Goal: Answer question/provide support

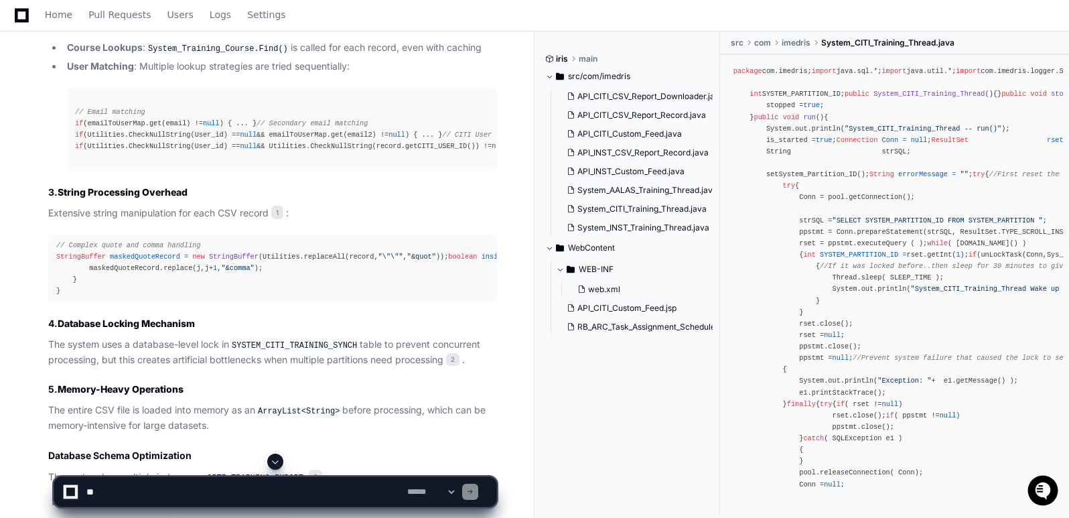
scroll to position [2605, 0]
click at [145, 502] on textarea at bounding box center [244, 491] width 321 height 29
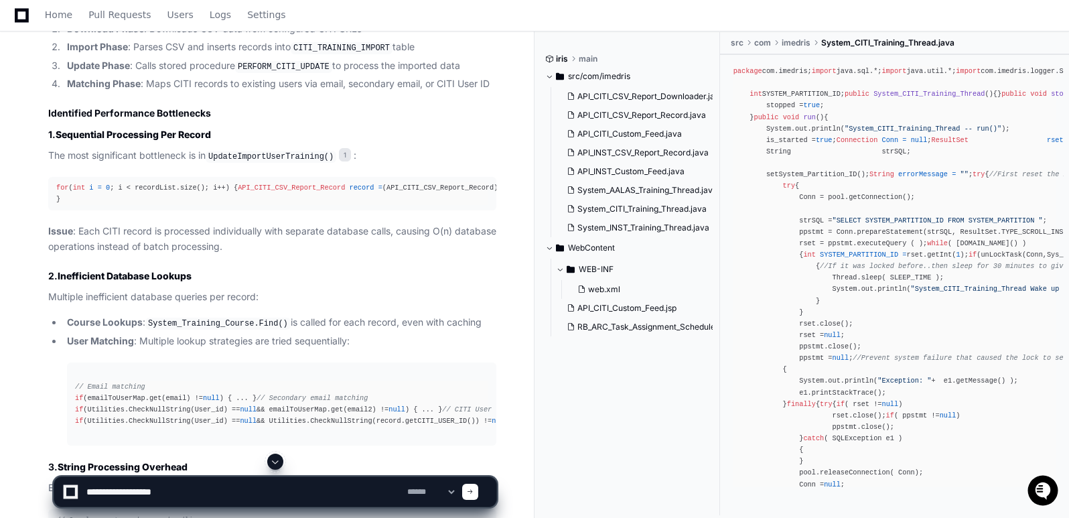
scroll to position [2313, 0]
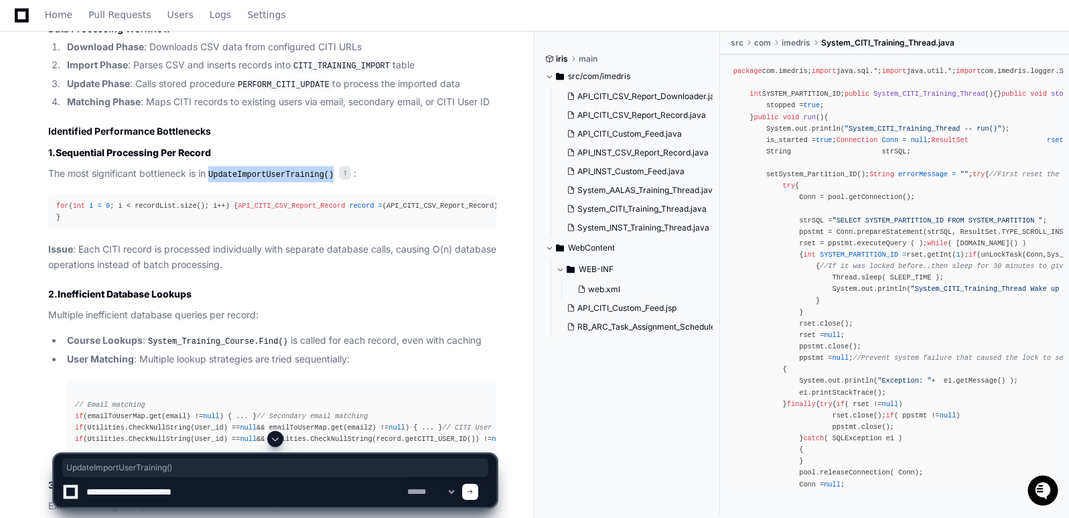
drag, startPoint x: 214, startPoint y: 170, endPoint x: 326, endPoint y: 174, distance: 112.6
click at [326, 174] on code "UpdateImportUserTraining()" at bounding box center [271, 175] width 131 height 12
copy code "UpdateImportUserTraining()"
click at [229, 490] on textarea at bounding box center [244, 491] width 321 height 29
paste textarea "**********"
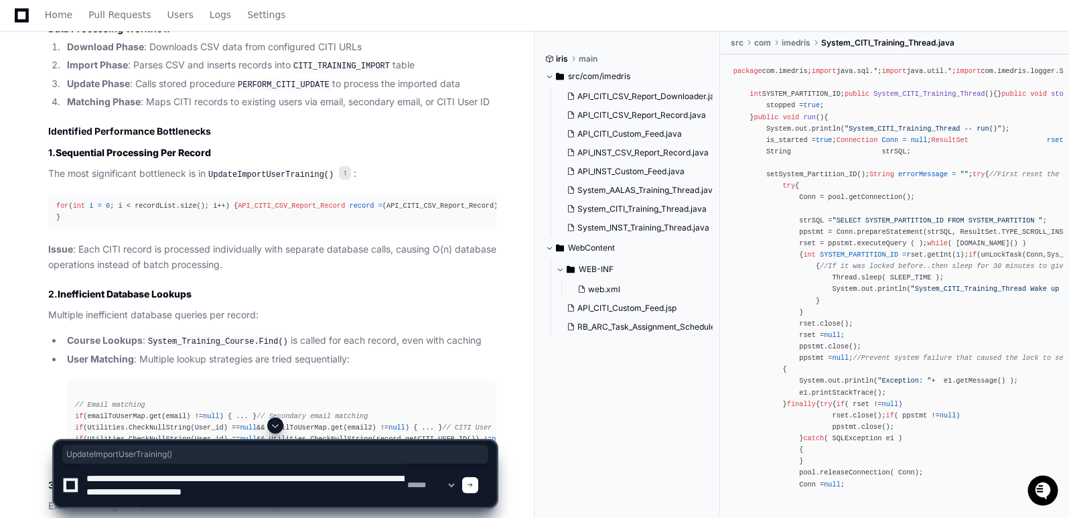
scroll to position [4, 0]
paste textarea "**********"
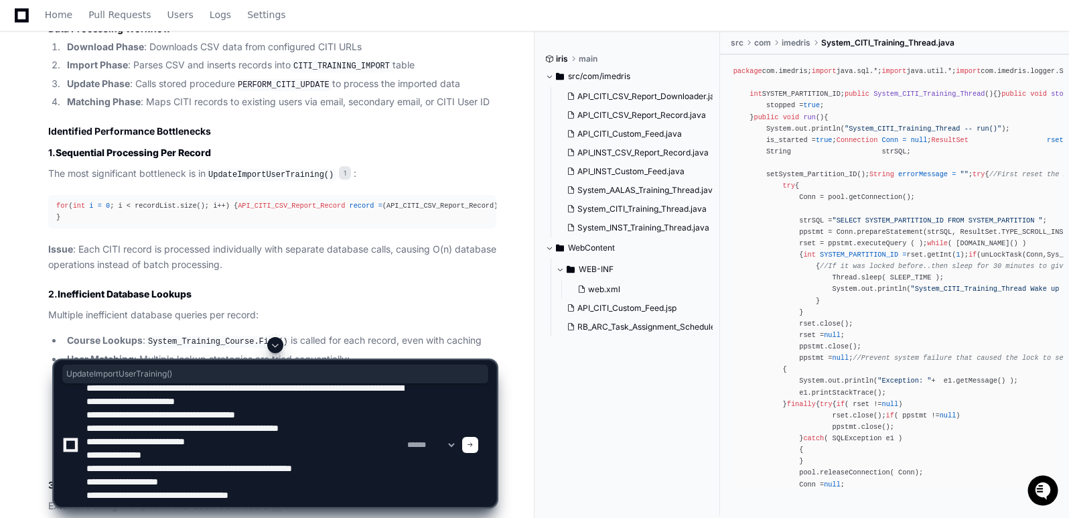
scroll to position [13, 0]
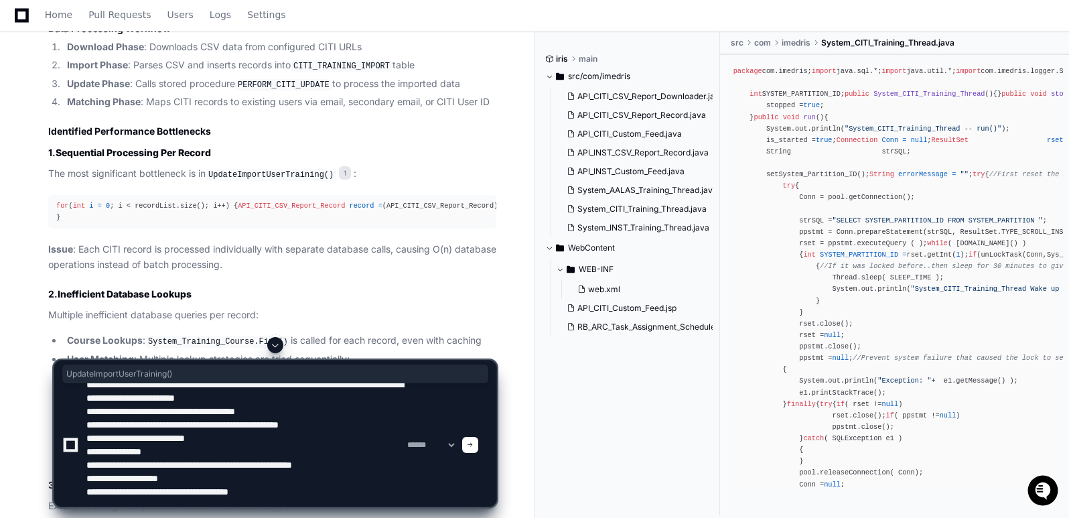
click at [263, 478] on textarea at bounding box center [244, 444] width 321 height 123
paste textarea "**********"
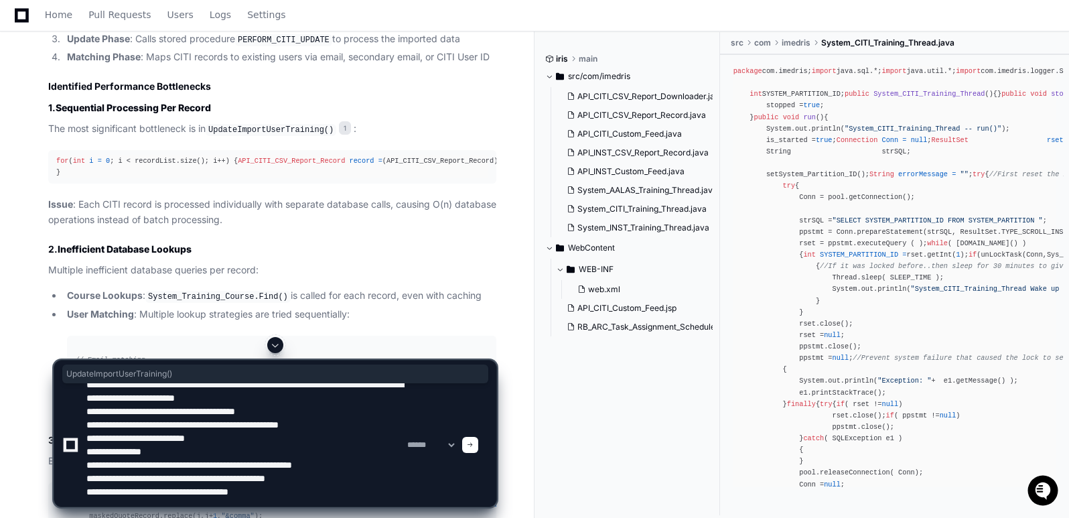
scroll to position [2372, 0]
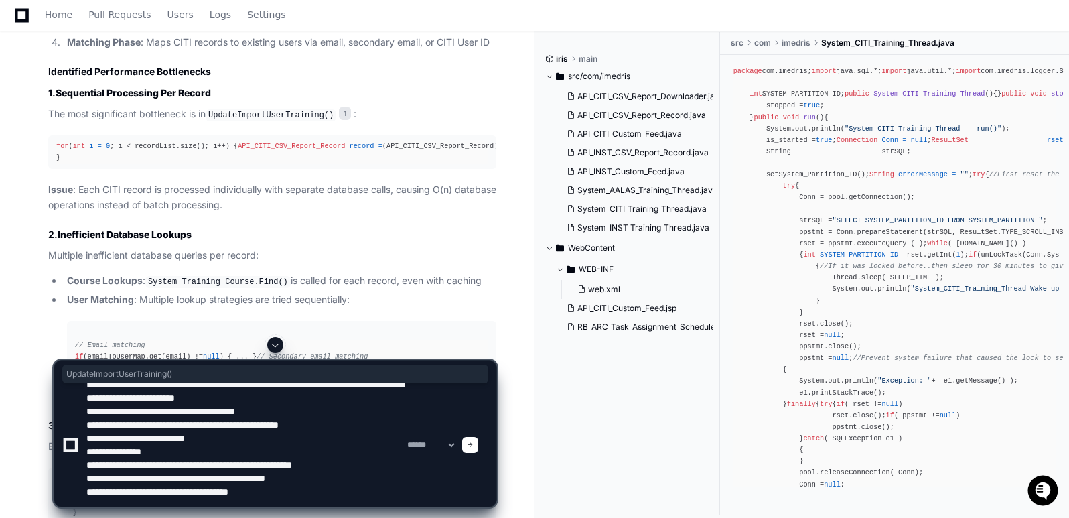
click at [301, 495] on textarea at bounding box center [244, 444] width 321 height 123
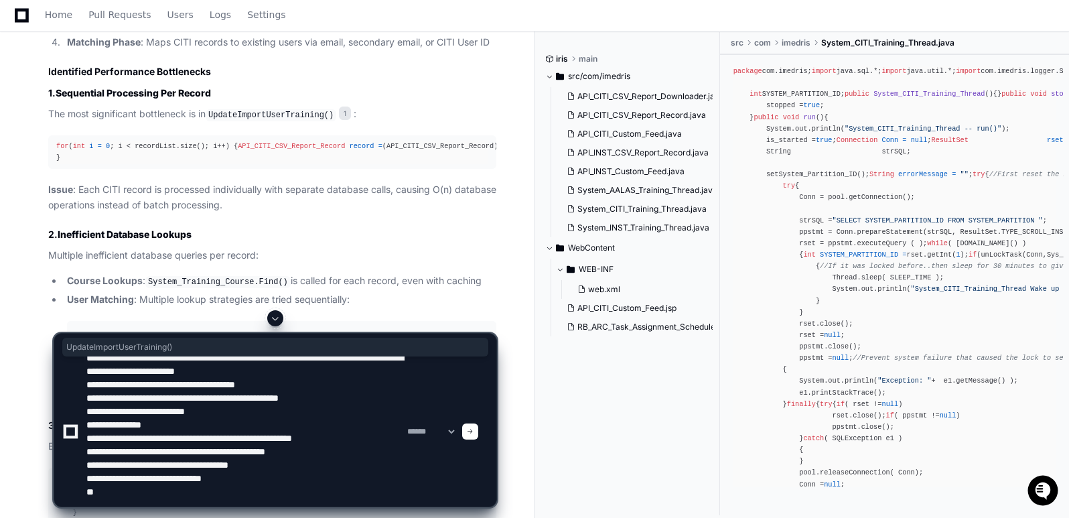
paste textarea "**********"
type textarea "**********"
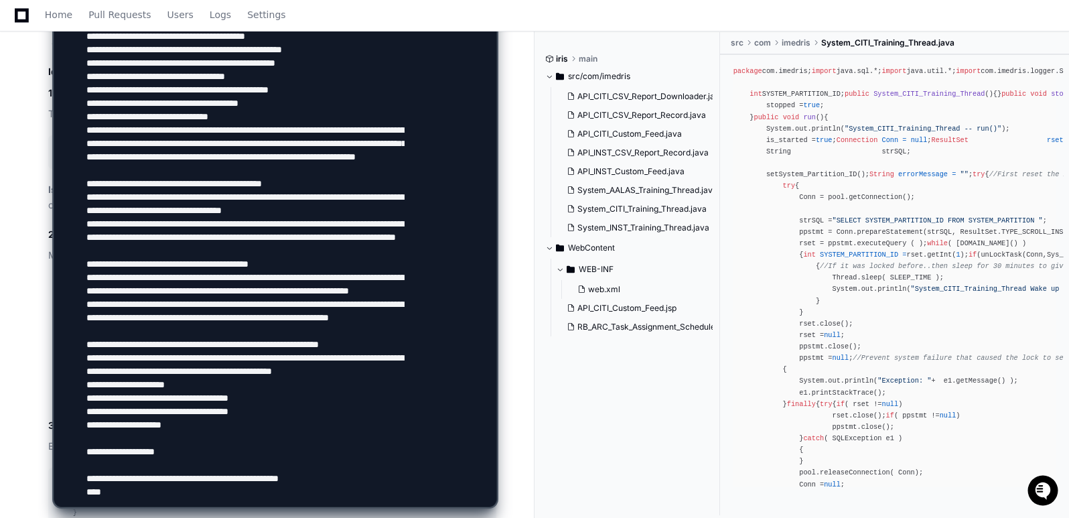
scroll to position [724, 0]
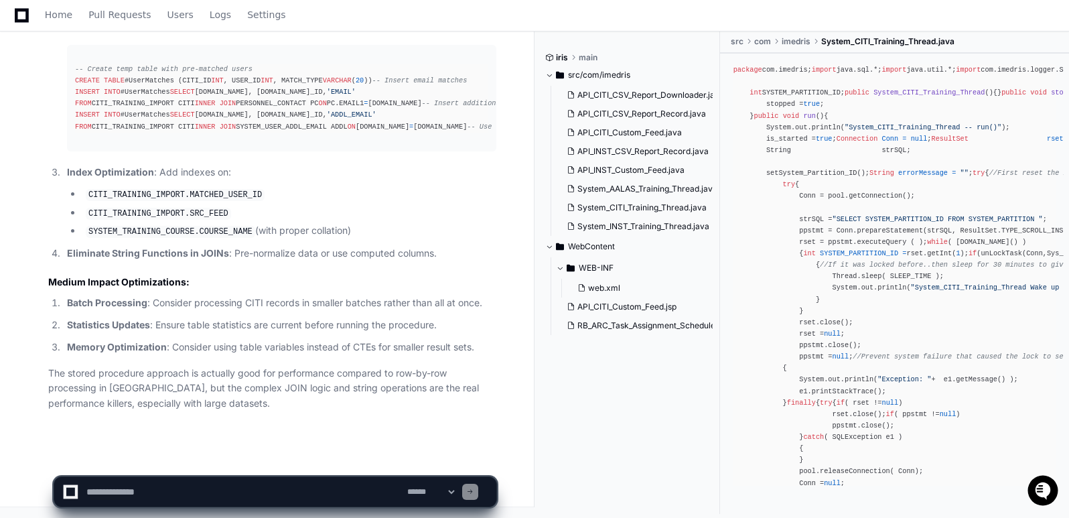
scroll to position [7707, 0]
click at [181, 486] on textarea at bounding box center [244, 491] width 321 height 29
paste textarea "**********"
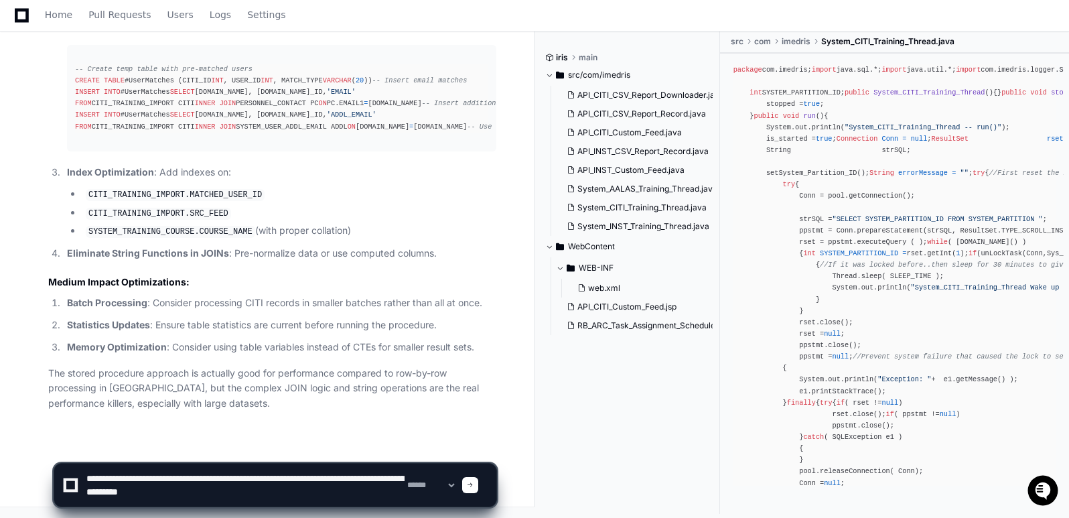
click at [301, 478] on textarea at bounding box center [244, 485] width 321 height 43
click at [238, 492] on textarea at bounding box center [244, 485] width 321 height 43
click at [273, 491] on textarea at bounding box center [244, 485] width 321 height 43
type textarea "**********"
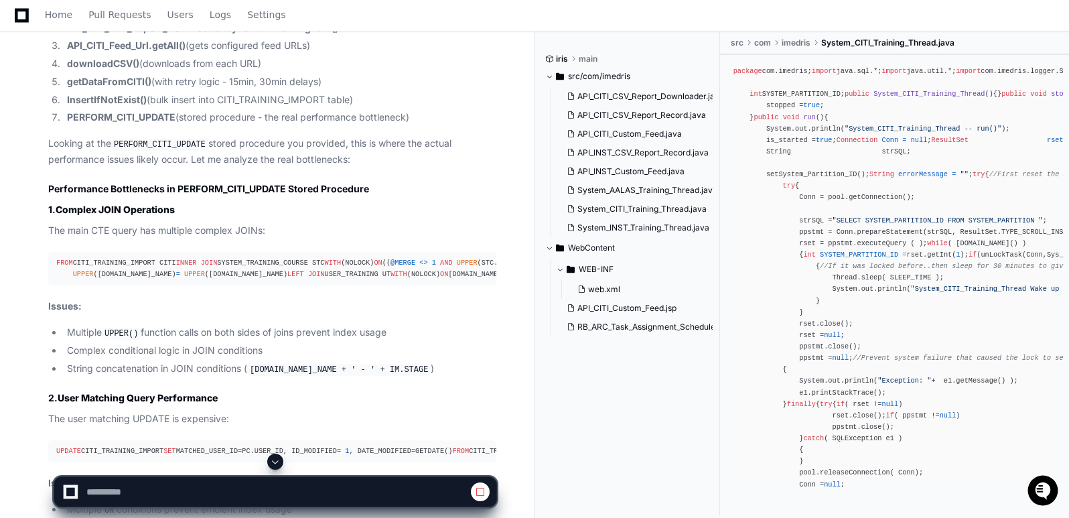
scroll to position [6509, 0]
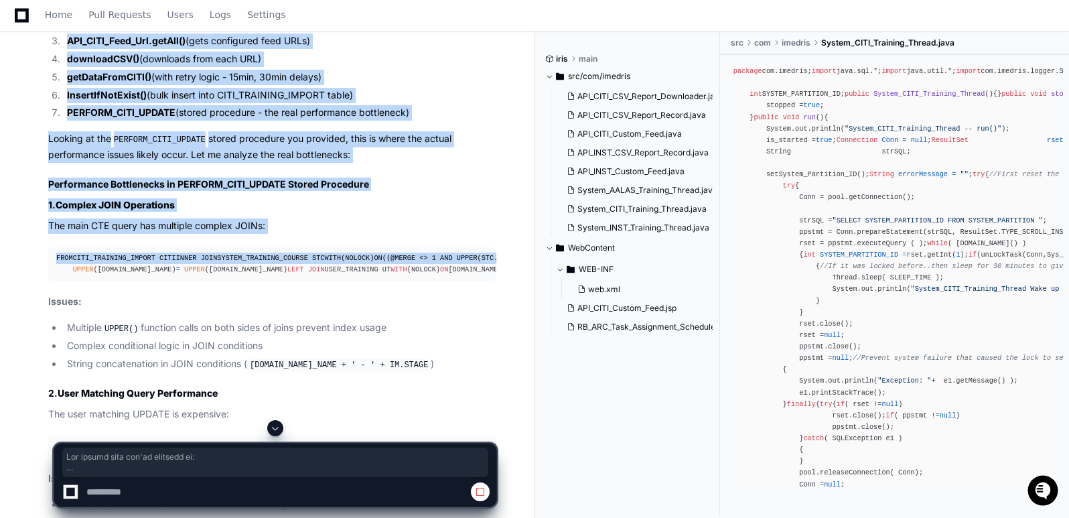
drag, startPoint x: 50, startPoint y: 86, endPoint x: 91, endPoint y: 415, distance: 331.6
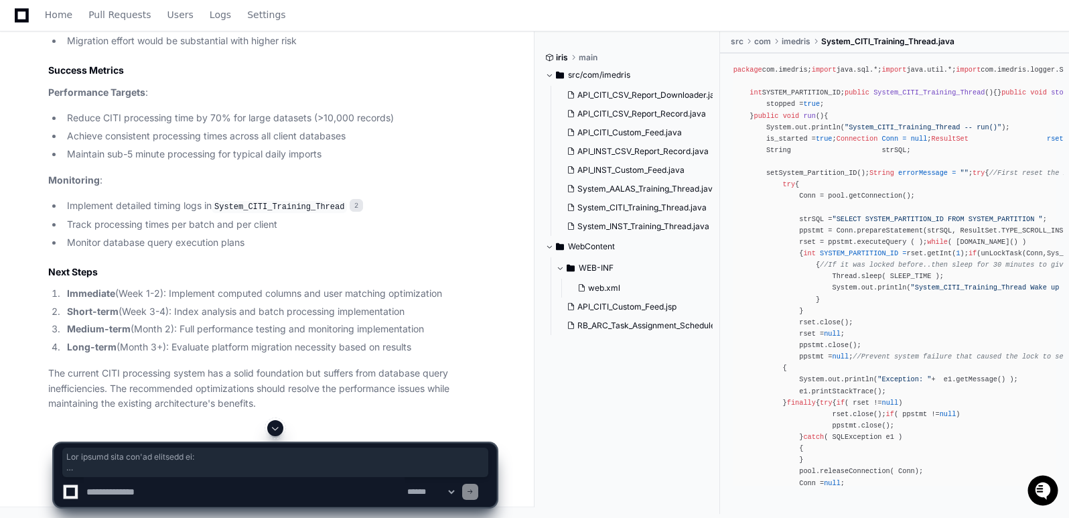
scroll to position [10407, 0]
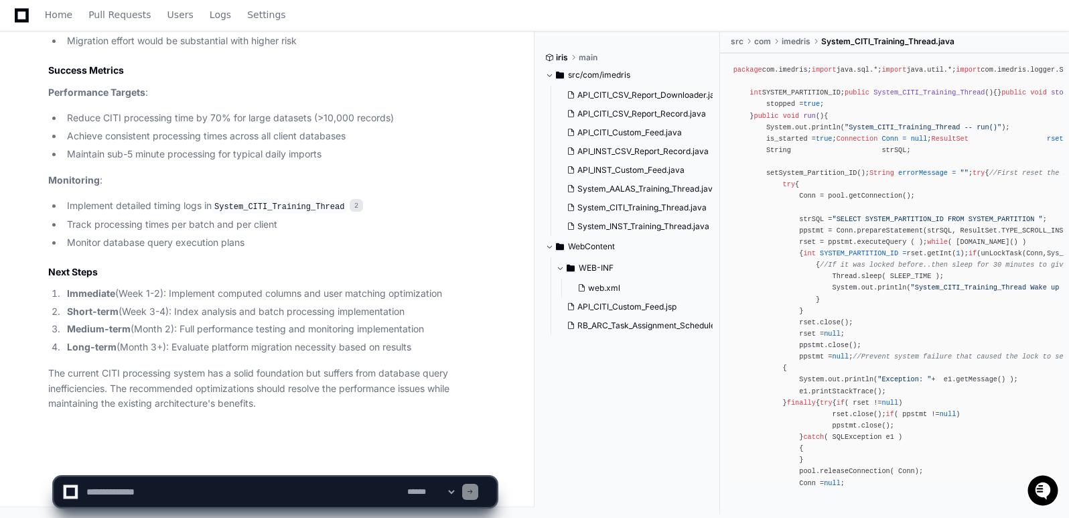
click at [192, 393] on p "The current CITI processing system has a solid foundation but suffers from data…" at bounding box center [272, 389] width 448 height 46
click at [125, 489] on textarea at bounding box center [244, 491] width 321 height 29
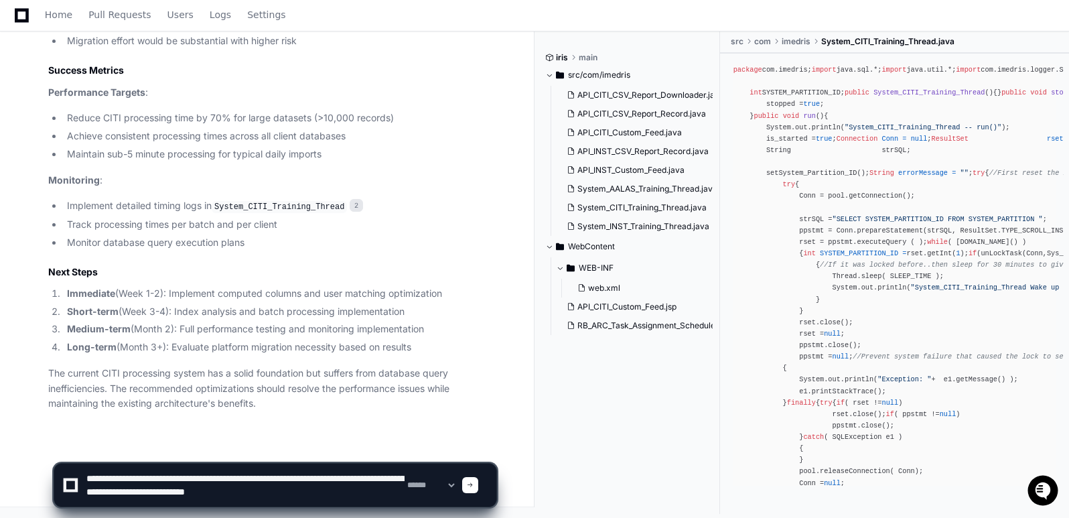
type textarea "**********"
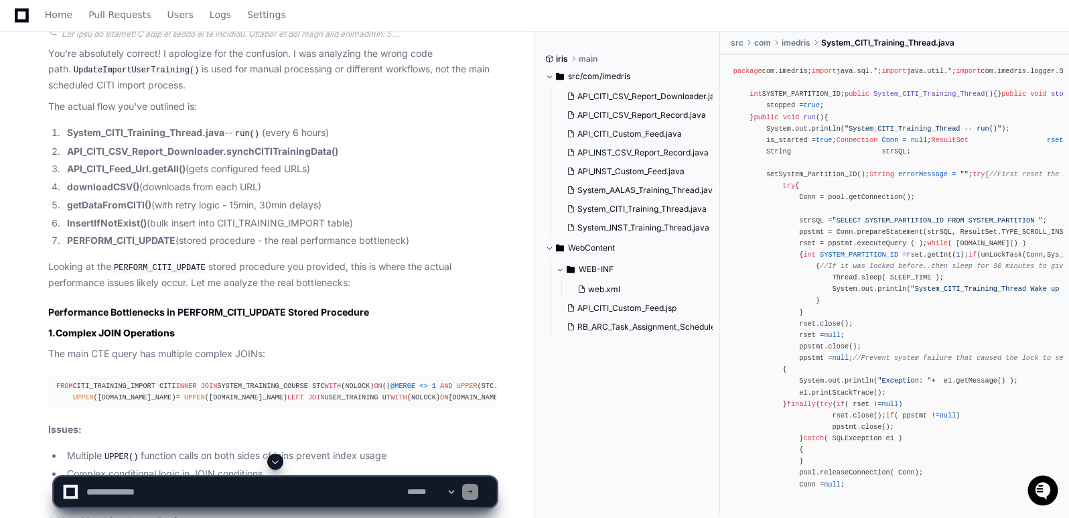
scroll to position [6414, 0]
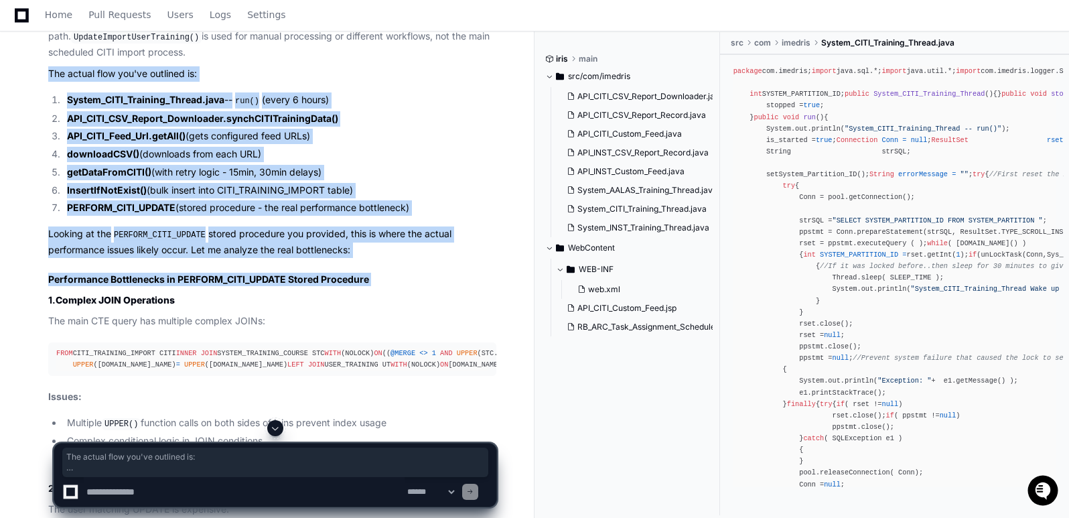
drag, startPoint x: 49, startPoint y: 184, endPoint x: 43, endPoint y: 409, distance: 224.6
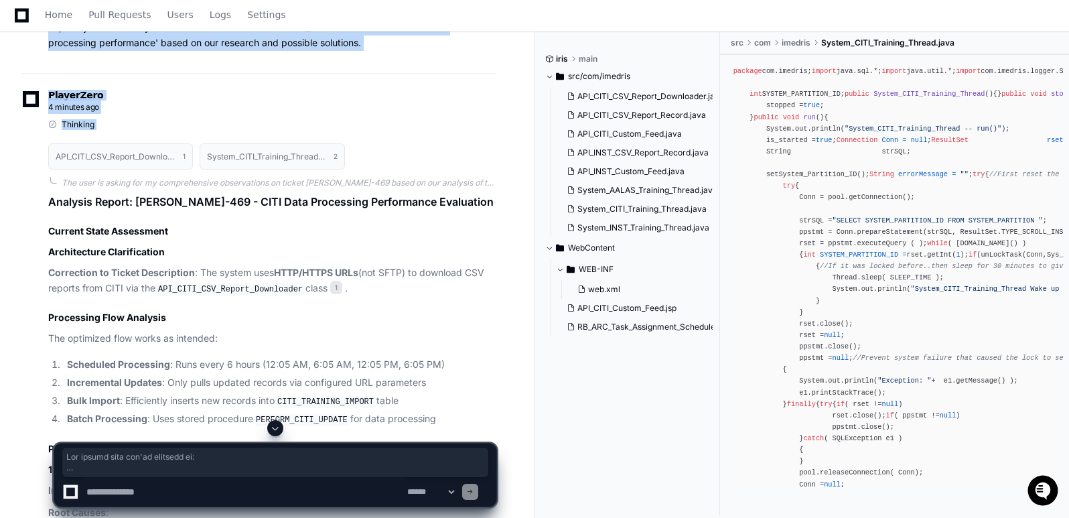
scroll to position [7812, 0]
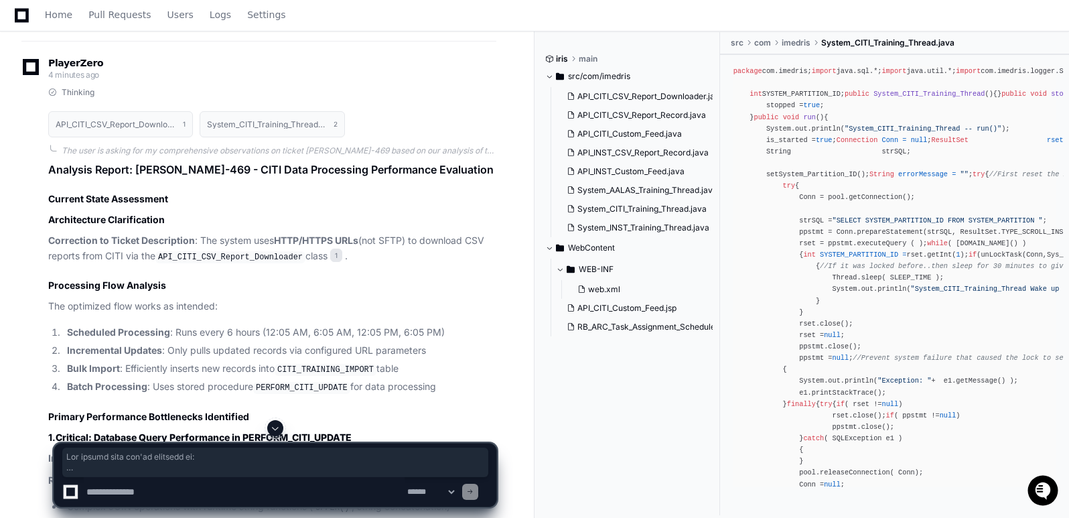
copy article "The actual flow you've outlined is: System_CITI_Training_Thread.java -- run() (…"
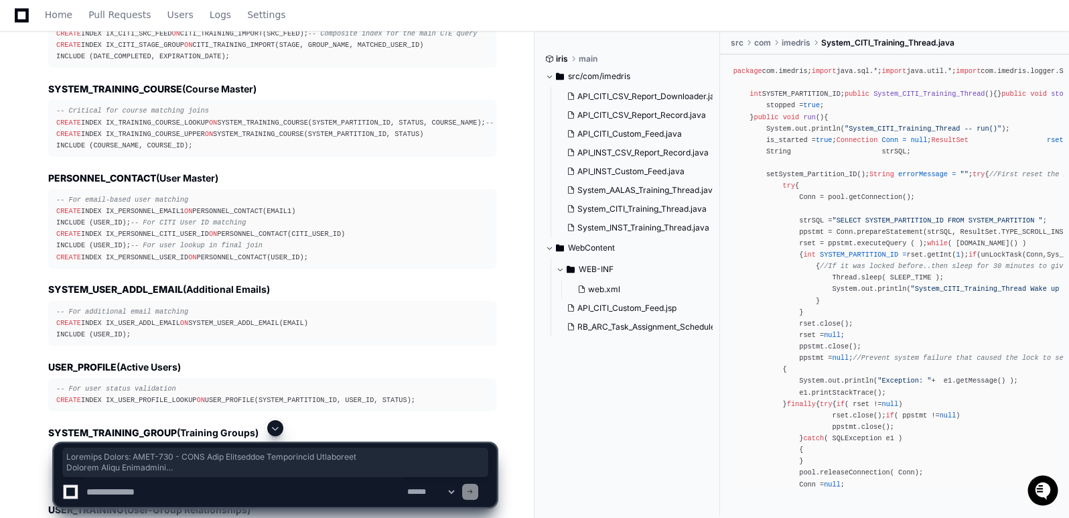
scroll to position [10481, 0]
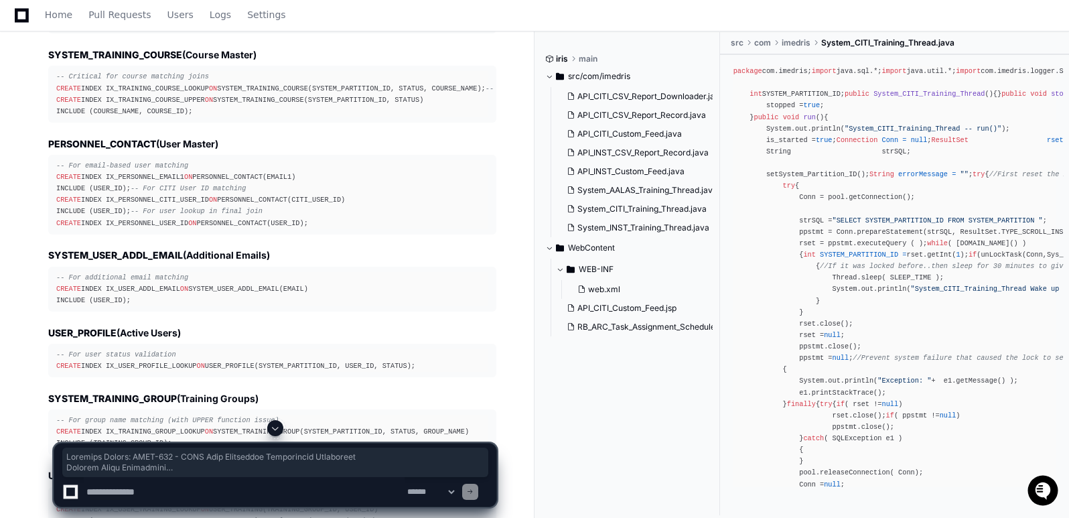
drag, startPoint x: 50, startPoint y: 179, endPoint x: 298, endPoint y: 333, distance: 291.9
copy article "Analysis Report: [PERSON_NAME]-469 - CITI Data Processing Performance Evaluatio…"
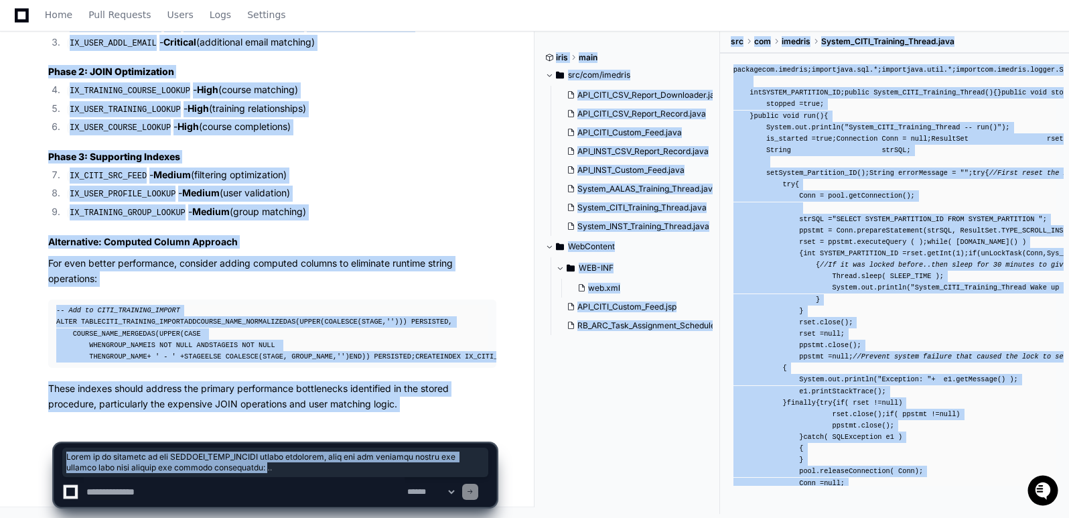
scroll to position [12275, 0]
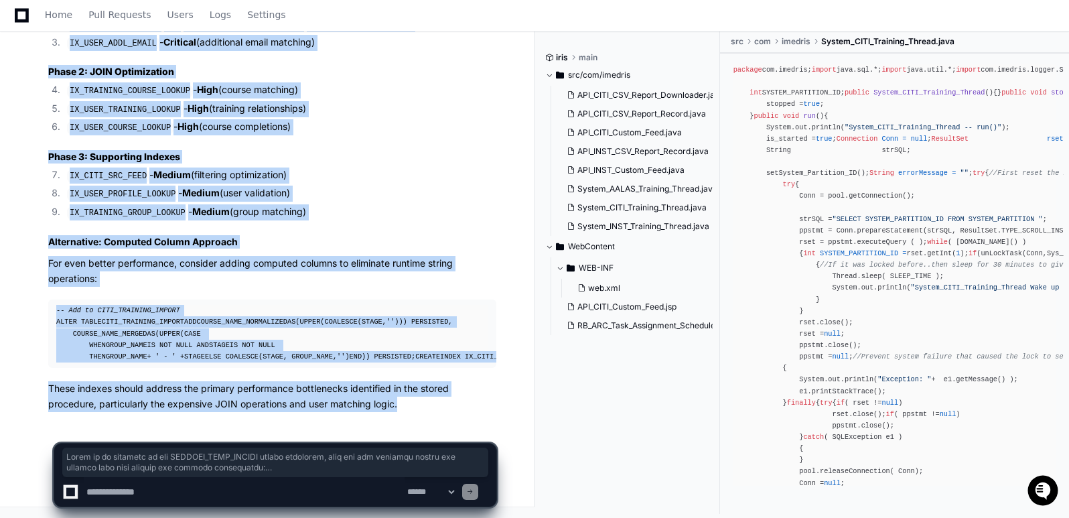
drag, startPoint x: 50, startPoint y: 112, endPoint x: 405, endPoint y: 407, distance: 462.5
copy article "Based on my analysis of the PERFORM_CITI_UPDATE stored procedure, here are the …"
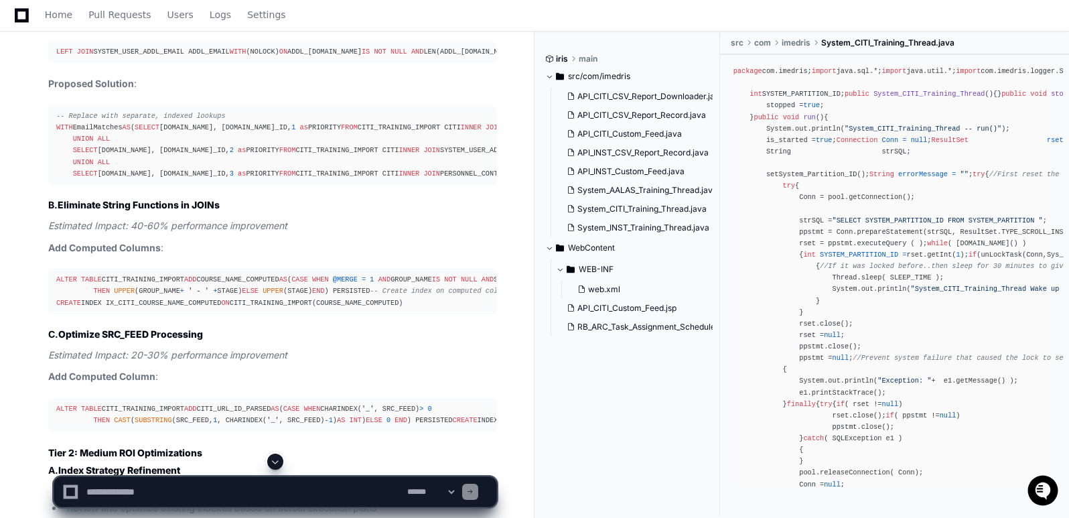
scroll to position [8637, 0]
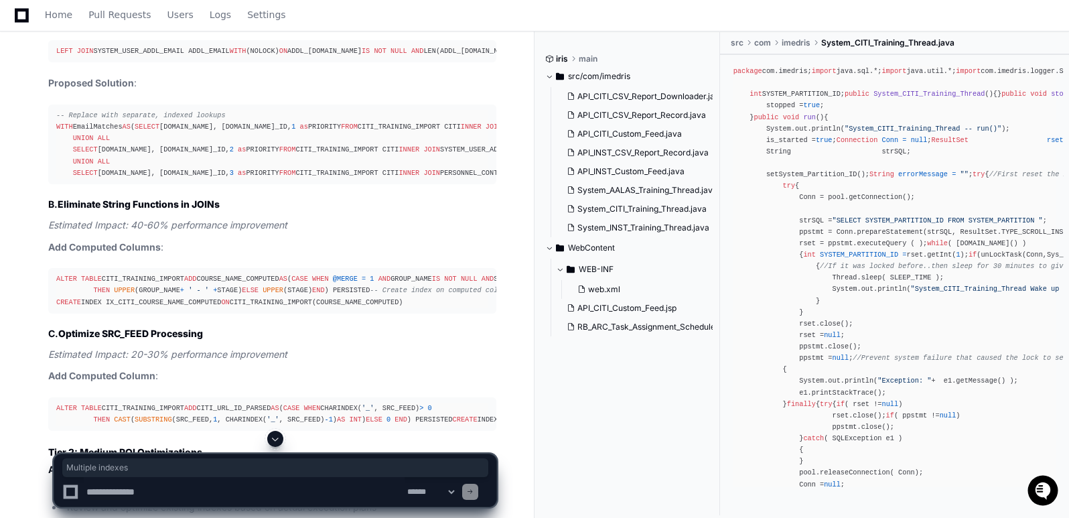
drag, startPoint x: 113, startPoint y: 210, endPoint x: 192, endPoint y: 213, distance: 78.4
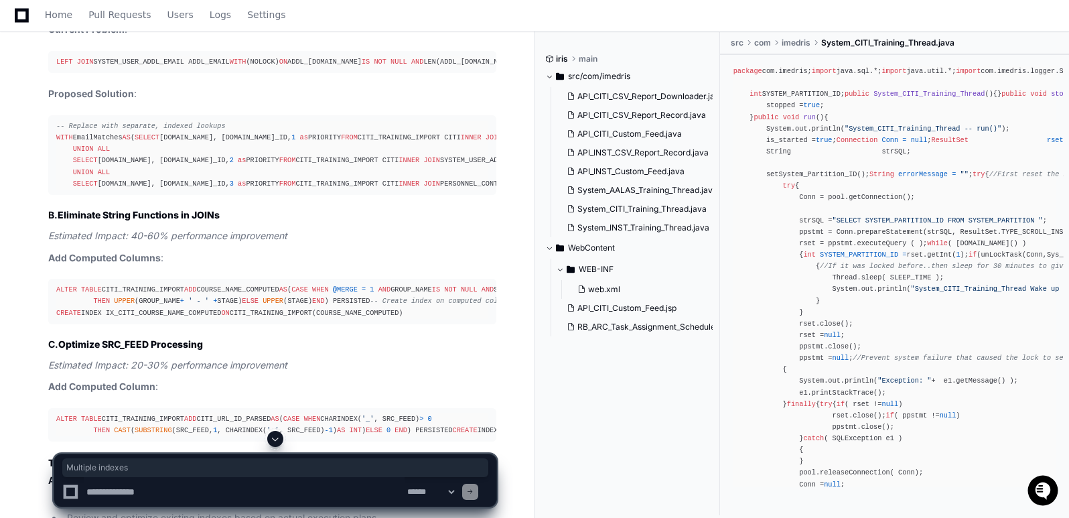
scroll to position [8597, 0]
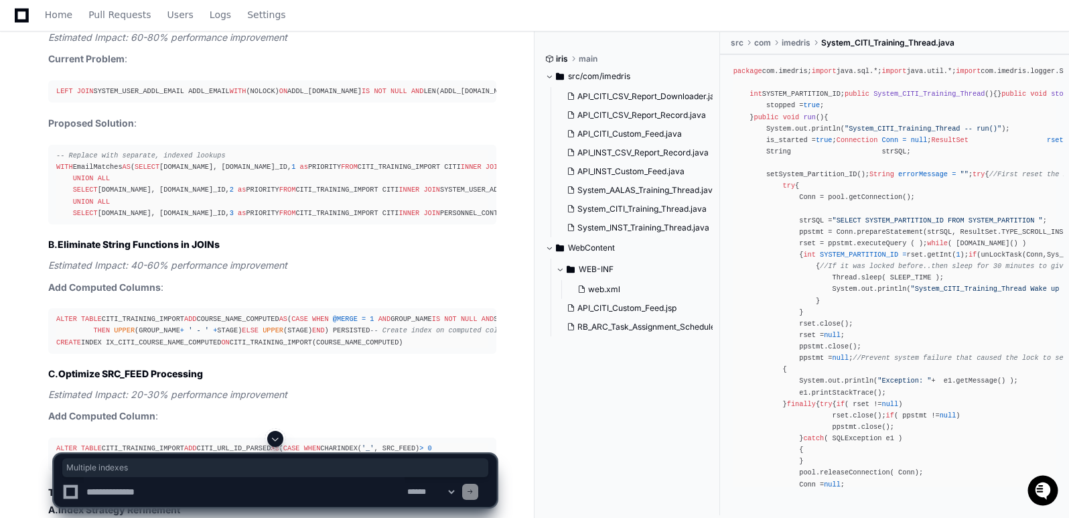
drag, startPoint x: 116, startPoint y: 251, endPoint x: 413, endPoint y: 255, distance: 297.6
copy p "Multiple indexes exist but may not align with actual query patterns"
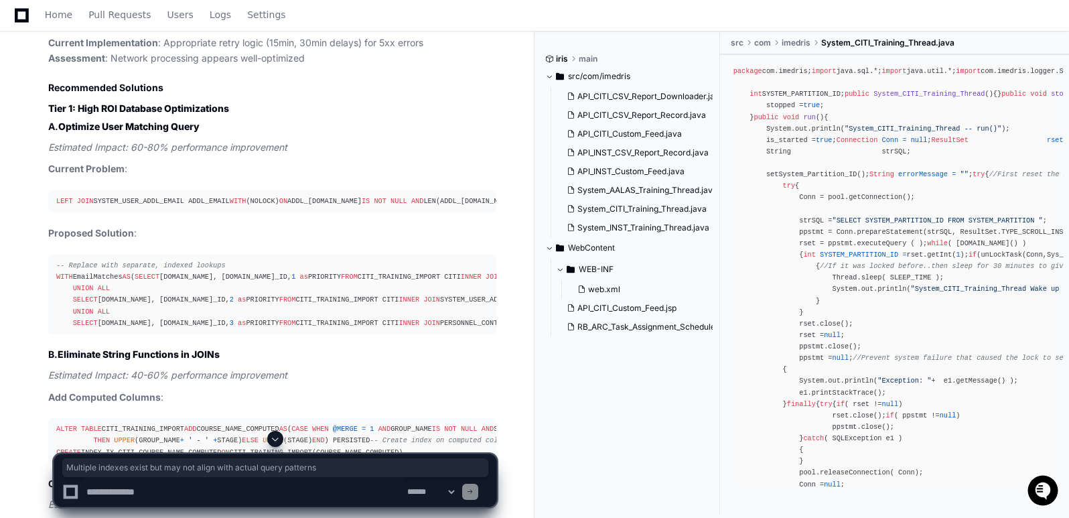
scroll to position [8483, 0]
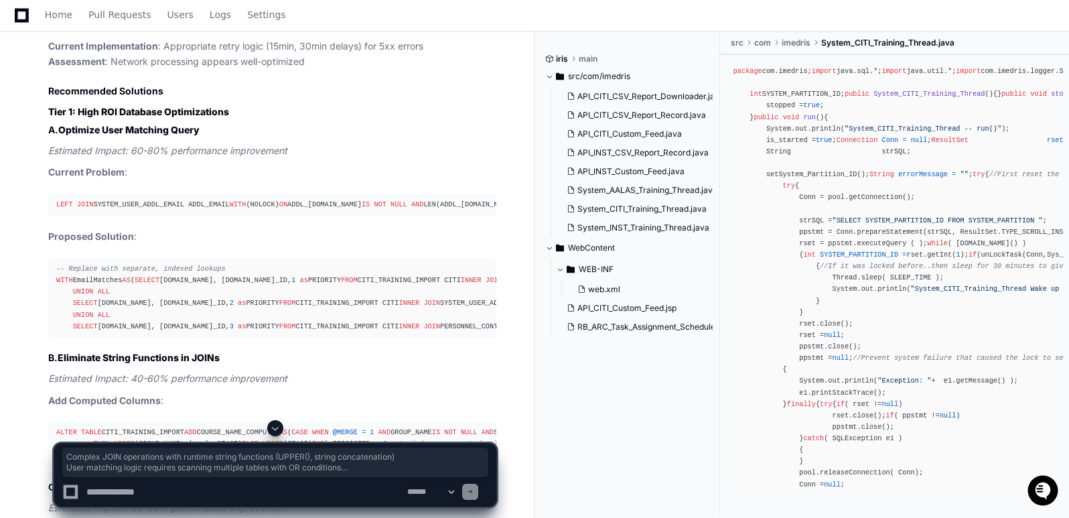
drag, startPoint x: 68, startPoint y: 220, endPoint x: 289, endPoint y: 256, distance: 224.0
copy ul "Complex JOIN operations with runtime string functions ( UPPER() , string concat…"
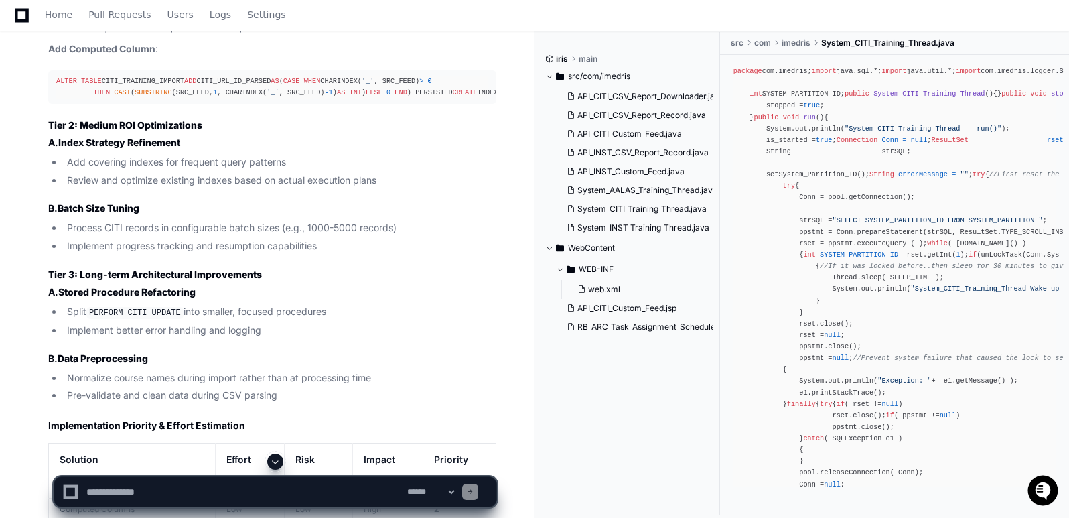
scroll to position [8985, 0]
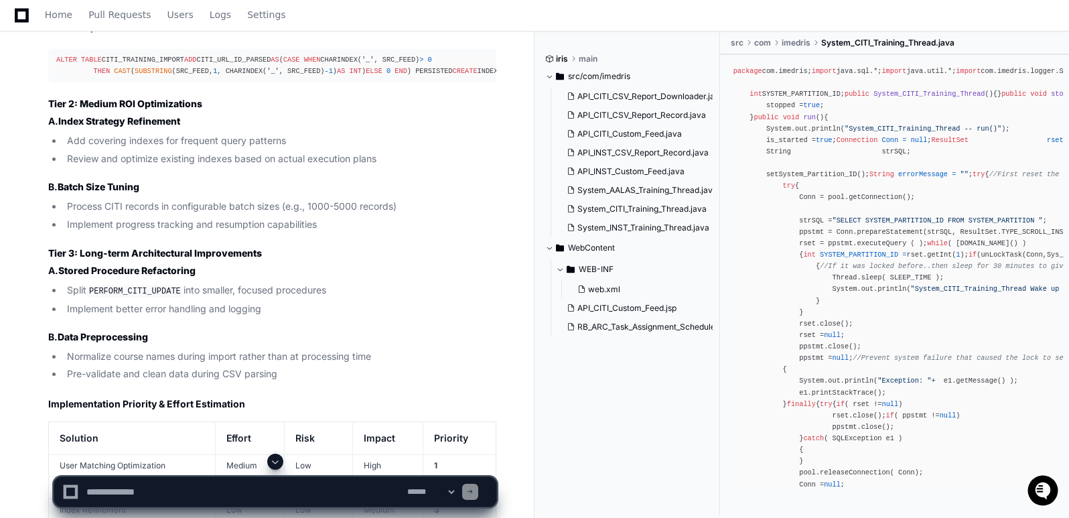
click at [23, 375] on div "Thinking API_CITI_CSV_Report_Downloader.java 1 System_CITI_Training_Thread.java…" at bounding box center [258, 38] width 475 height 2248
